Goal: Task Accomplishment & Management: Use online tool/utility

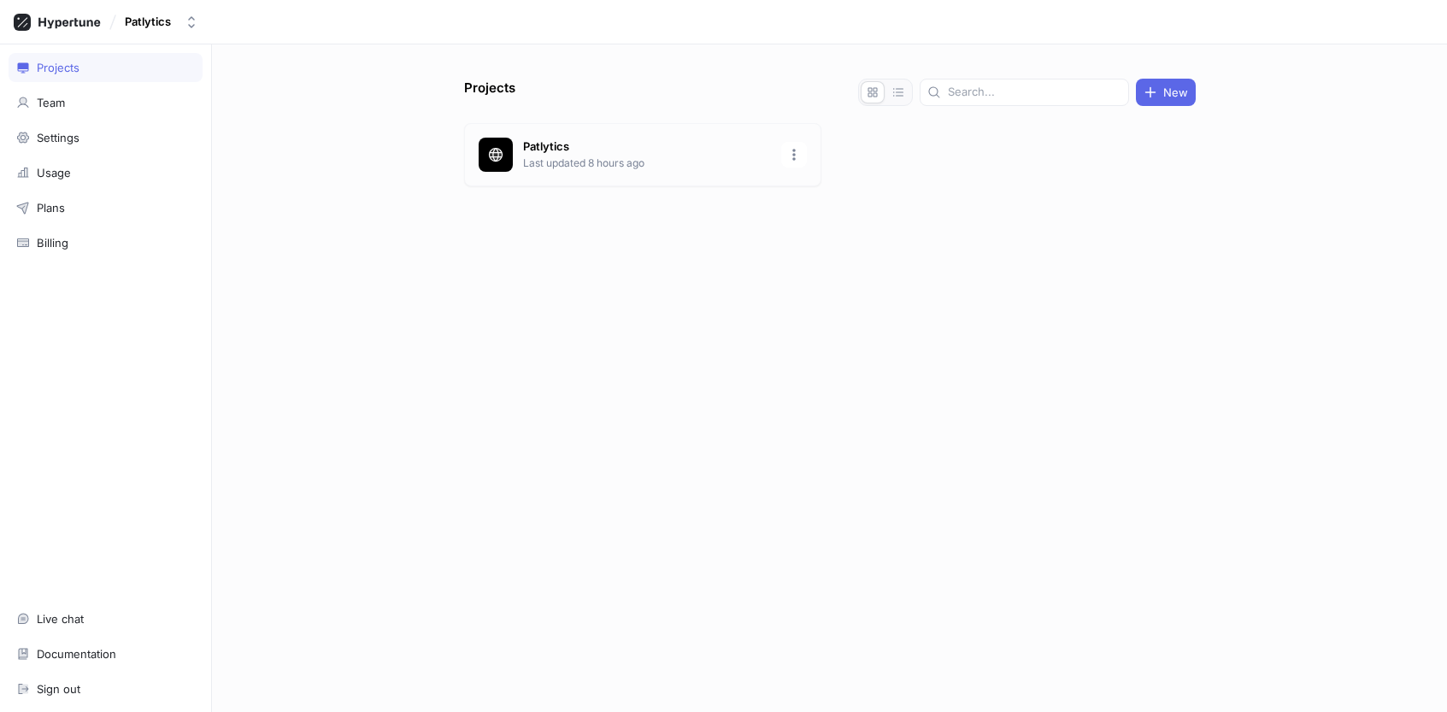
click at [621, 135] on div "Patlytics Last updated 8 hours ago" at bounding box center [642, 154] width 357 height 63
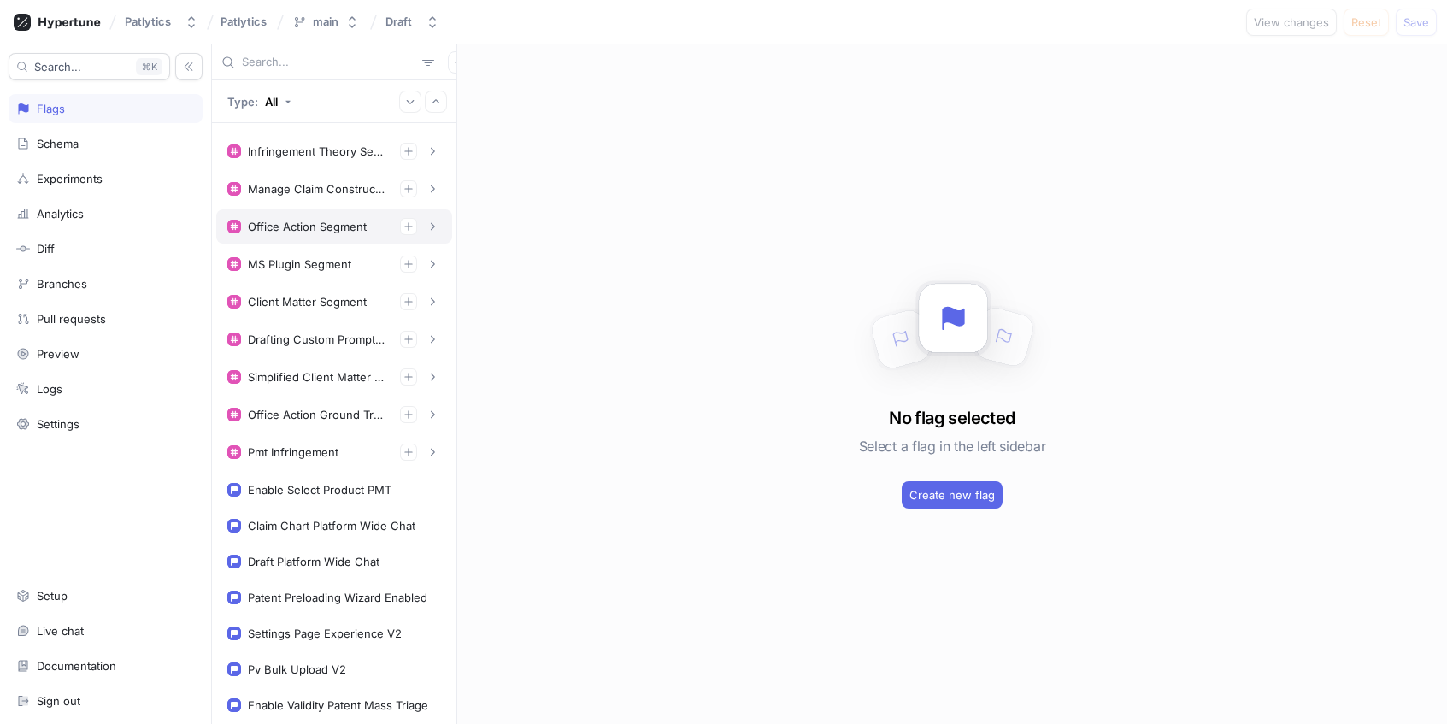
scroll to position [705, 0]
click at [362, 495] on div "Enable Select Product PMT" at bounding box center [320, 489] width 144 height 14
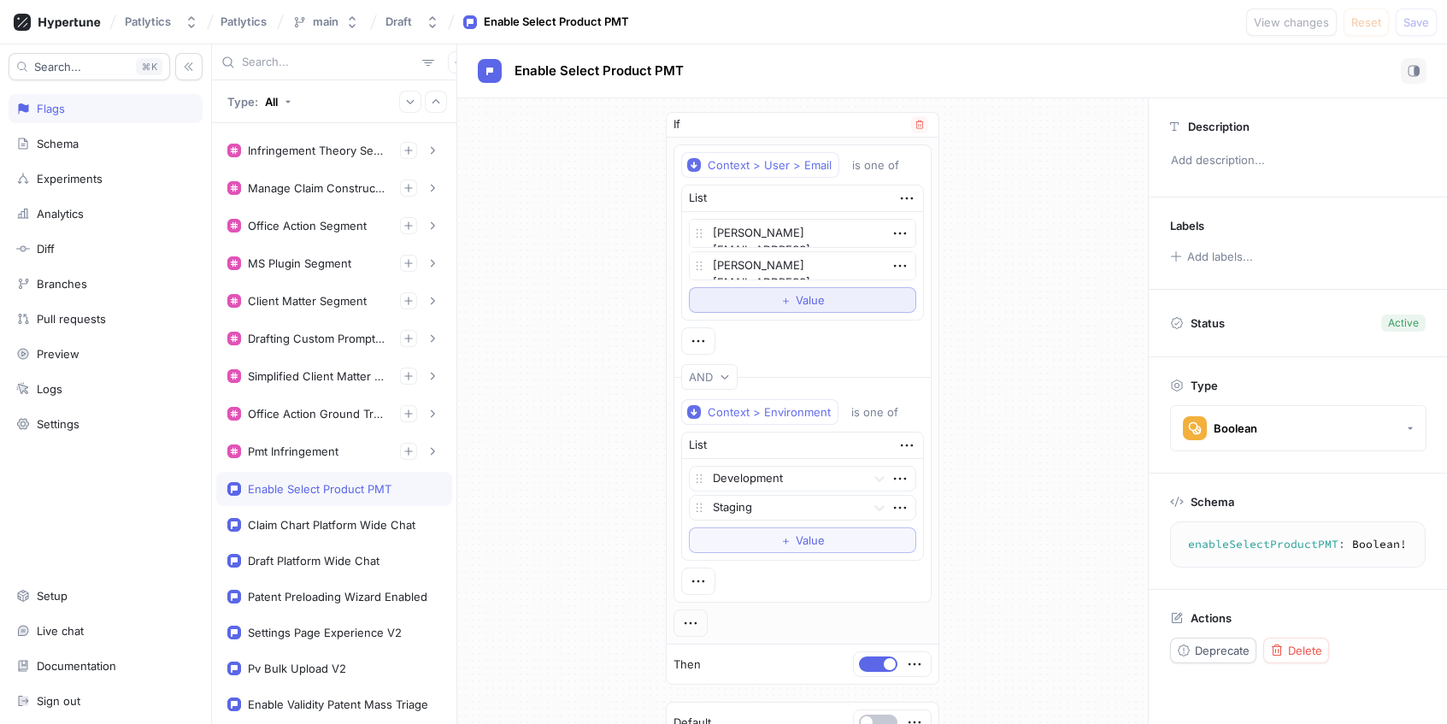
click at [804, 297] on span "Value" at bounding box center [810, 300] width 29 height 10
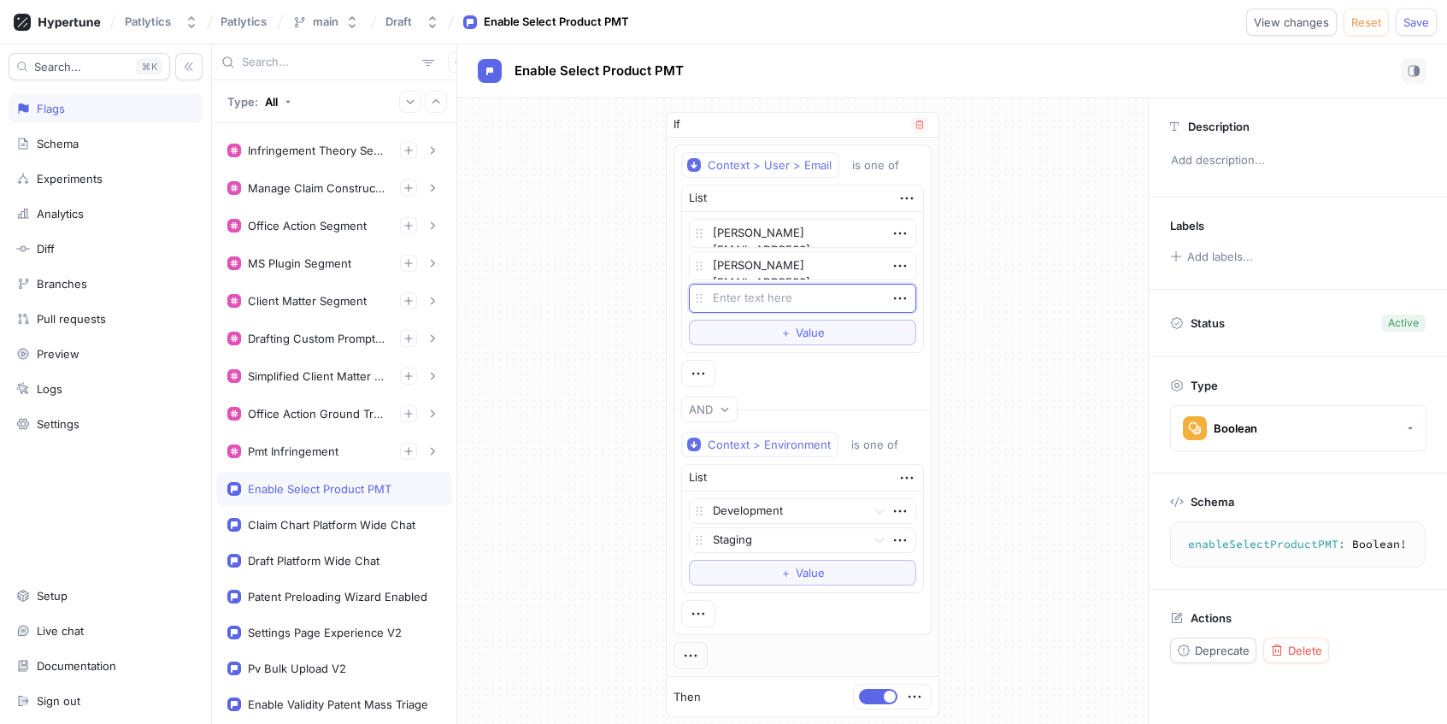
type textarea "x"
type textarea "s"
type textarea "x"
type textarea "sa"
type textarea "x"
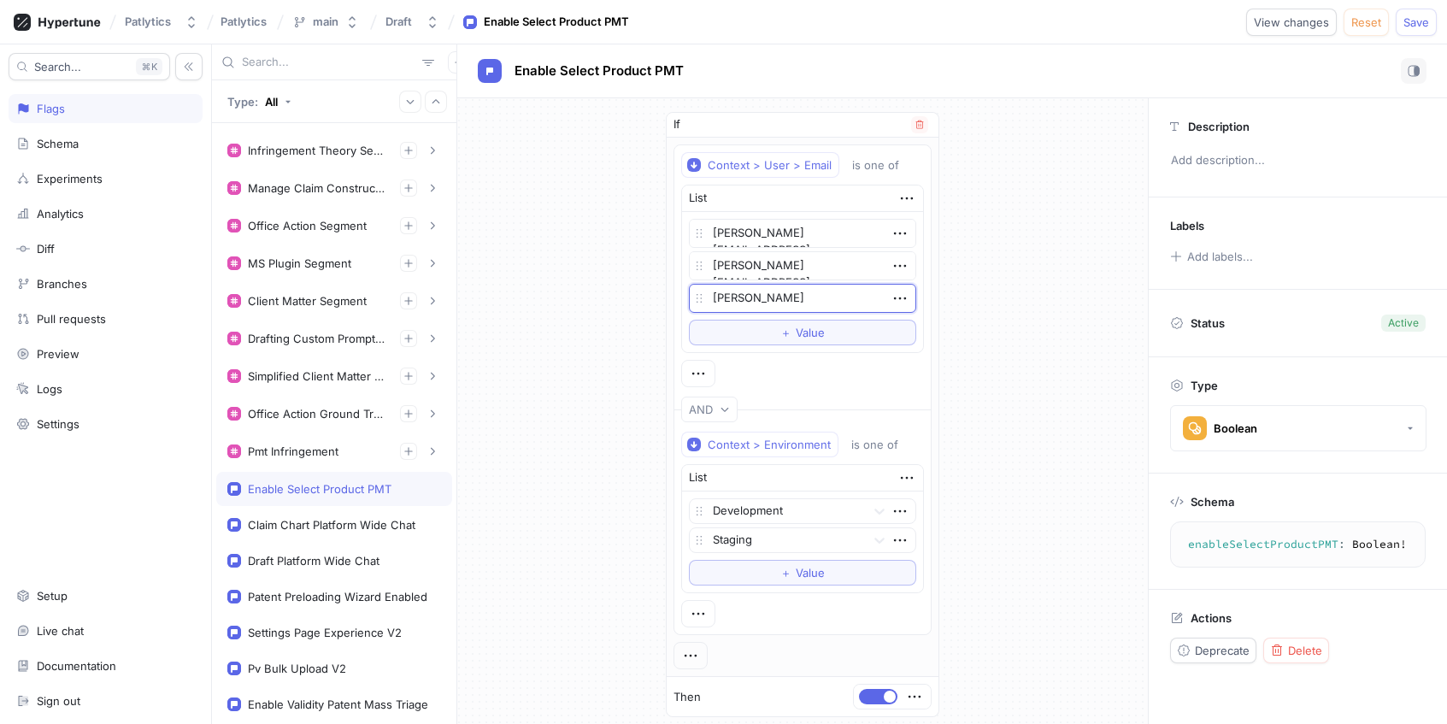
type textarea "[PERSON_NAME]@"
type textarea "x"
type textarea "[PERSON_NAME]@pa"
type textarea "x"
type textarea "[PERSON_NAME]@patl"
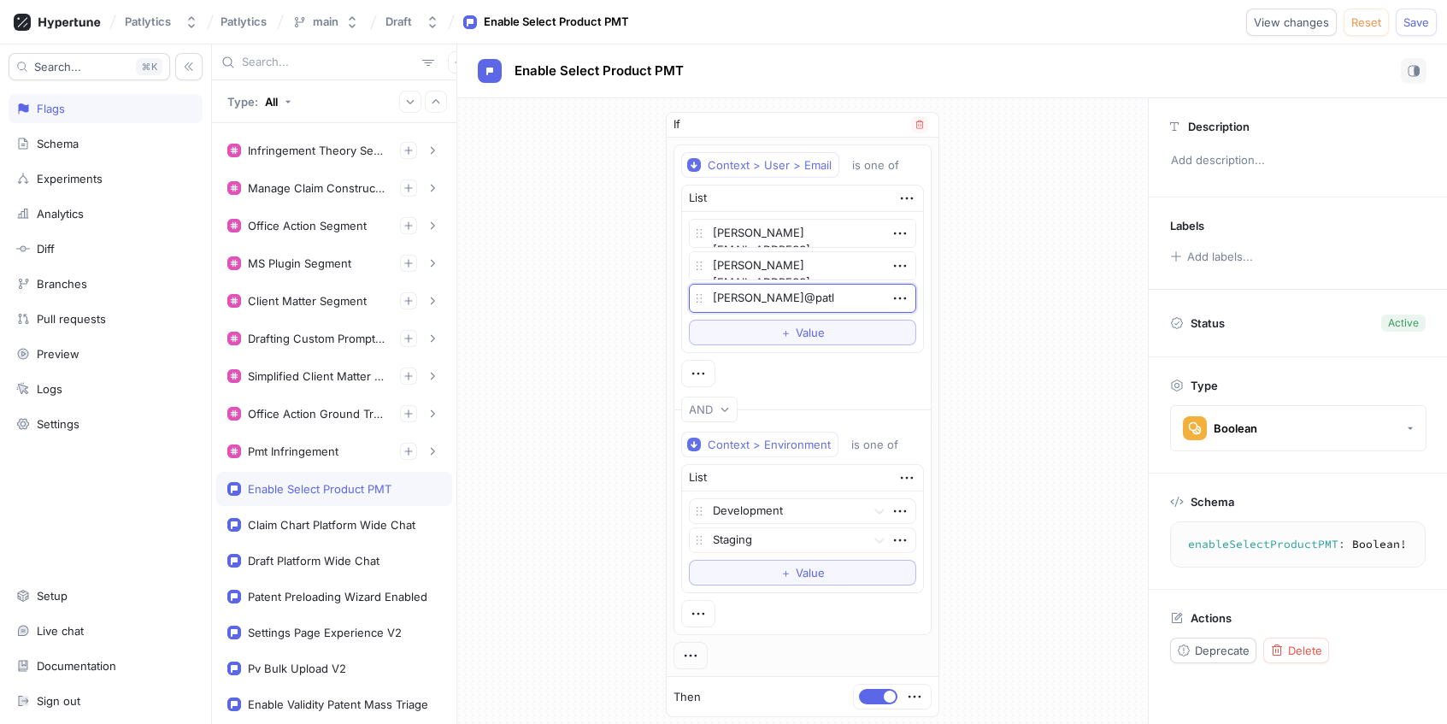
type textarea "x"
type textarea "[PERSON_NAME]"
type textarea "x"
type textarea "[PERSON_NAME]"
type textarea "x"
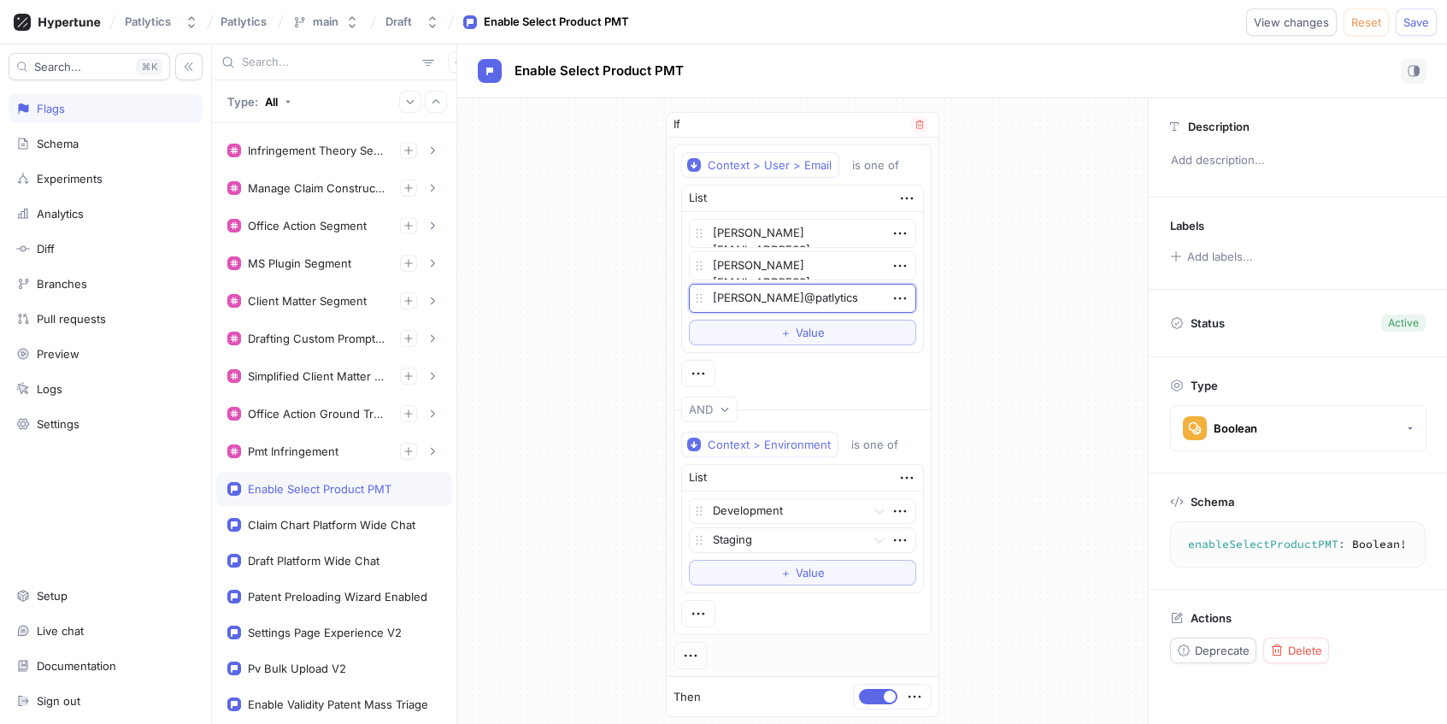
type textarea "[PERSON_NAME]@patlytics."
type textarea "x"
type textarea "[PERSON_NAME]@patlytics.c"
type textarea "x"
type textarea "[PERSON_NAME][EMAIL_ADDRESS][DOMAIN_NAME]"
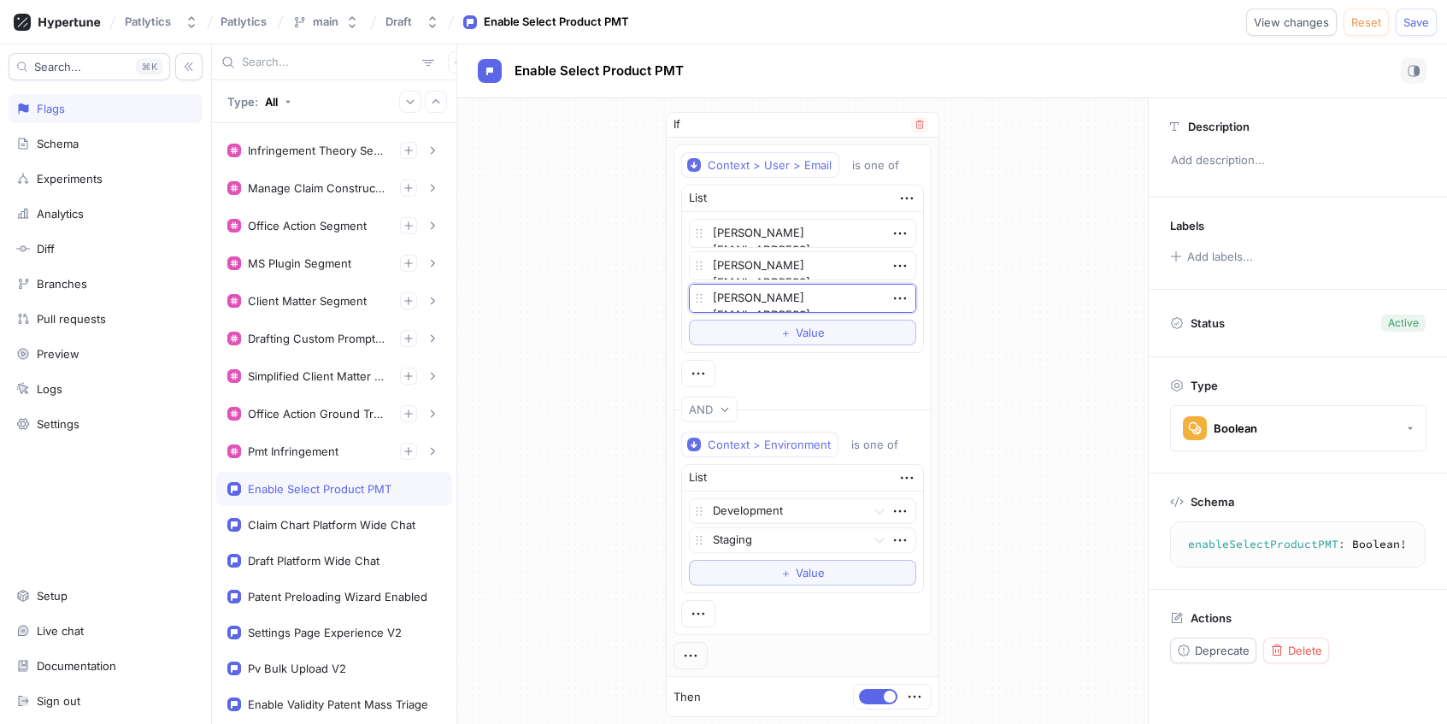
type textarea "x"
type textarea "[PERSON_NAME][EMAIL_ADDRESS][DOMAIN_NAME]"
click at [1369, 61] on div "Enable Select Product PMT" at bounding box center [952, 71] width 949 height 26
click at [1403, 19] on span "Save" at bounding box center [1416, 22] width 26 height 10
type textarea "x"
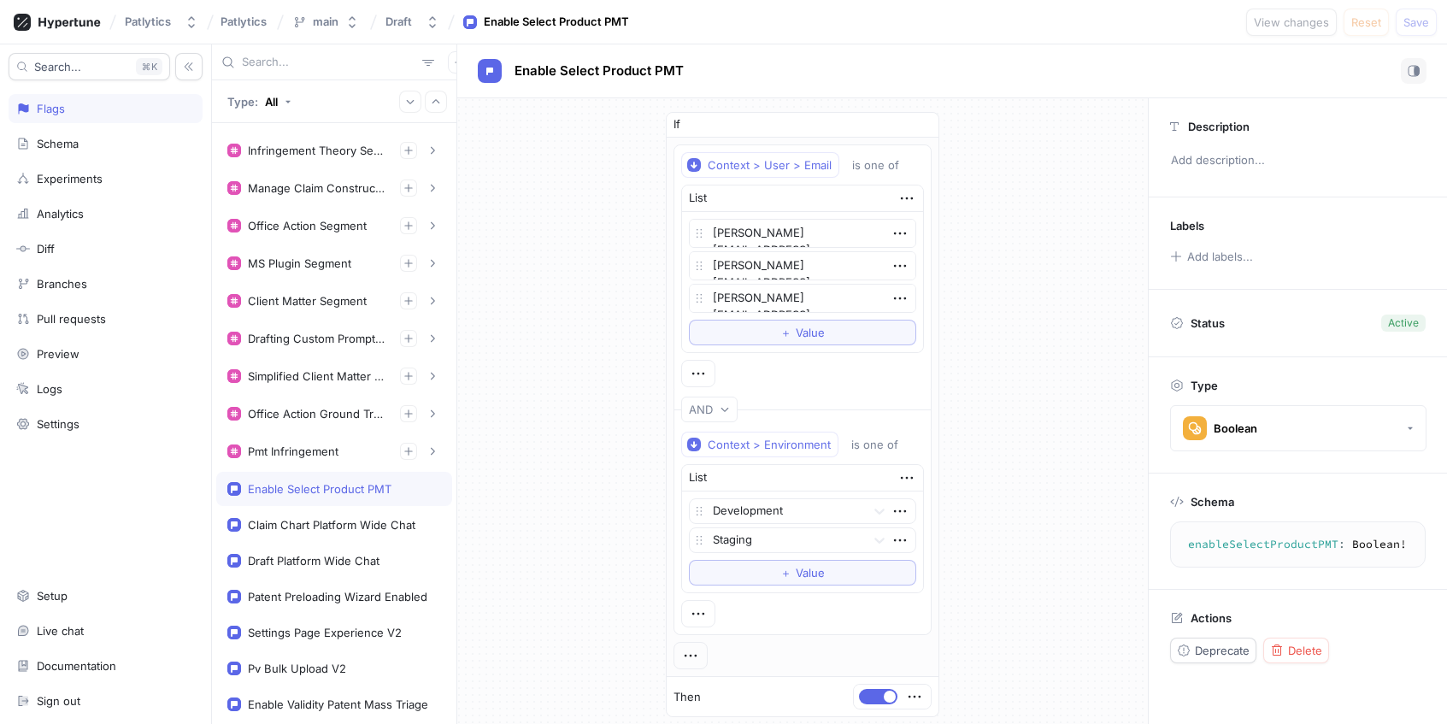
click at [565, 451] on div "If Context > User > Email is one of List [PERSON_NAME][EMAIL_ADDRESS][DOMAIN_NA…" at bounding box center [802, 486] width 691 height 776
